Goal: Task Accomplishment & Management: Manage account settings

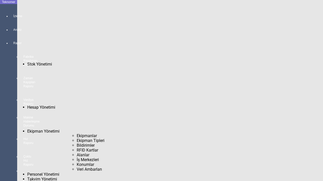
click at [77, 133] on span "Ekipmanlar" at bounding box center [87, 135] width 20 height 5
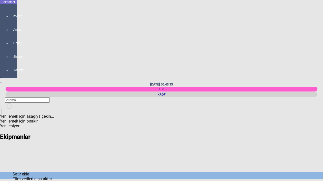
type input "97"
type input "Teknomer DKM-078"
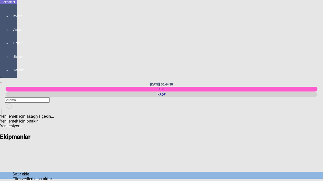
type input "Teknomer Data Terminal"
type input "DKM-097"
type input "Tek_b42414"
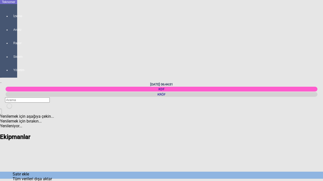
click at [9, 109] on icon "newfolder" at bounding box center [9, 109] width 0 height 0
drag, startPoint x: 61, startPoint y: 32, endPoint x: 45, endPoint y: 32, distance: 16.6
type input "111"
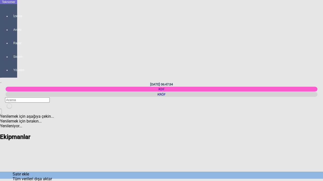
type input "Tek_2146e4"
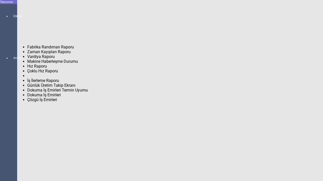
click at [45, 60] on span "Makine Haberleşme Durumu" at bounding box center [52, 61] width 51 height 5
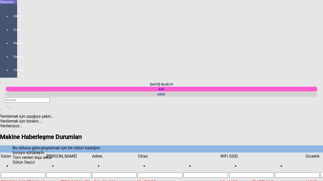
drag, startPoint x: 72, startPoint y: 89, endPoint x: 90, endPoint y: 89, distance: 18.7
copy td "[TECHNICAL_ID]"
